Goal: Check status: Check status

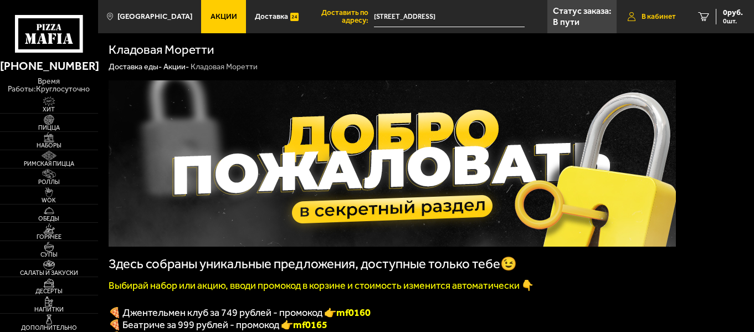
click at [661, 11] on link "В кабинет" at bounding box center [652, 16] width 70 height 33
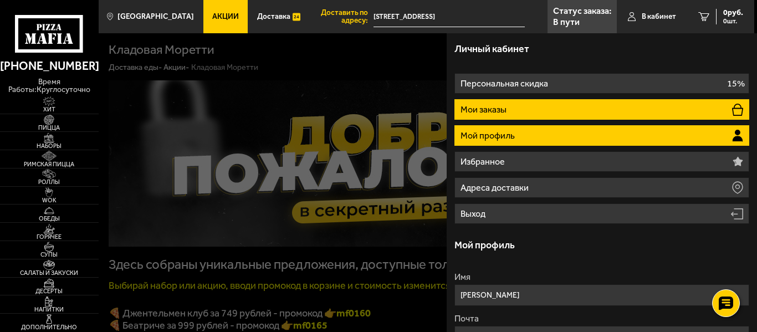
click at [533, 111] on li "Мои заказы" at bounding box center [601, 109] width 295 height 20
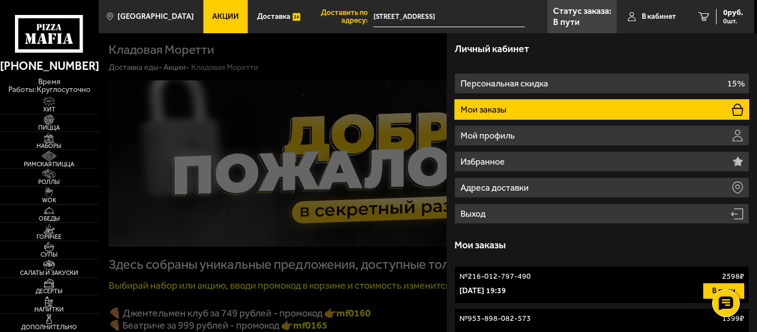
click at [504, 290] on p "[DATE] 19:39" at bounding box center [482, 290] width 47 height 11
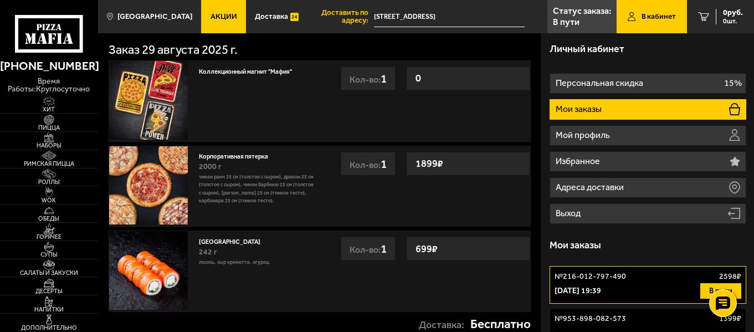
click at [651, 16] on span "В кабинет" at bounding box center [659, 17] width 34 height 8
click at [627, 108] on li "Мои заказы" at bounding box center [648, 109] width 196 height 20
